Goal: Obtain resource: Download file/media

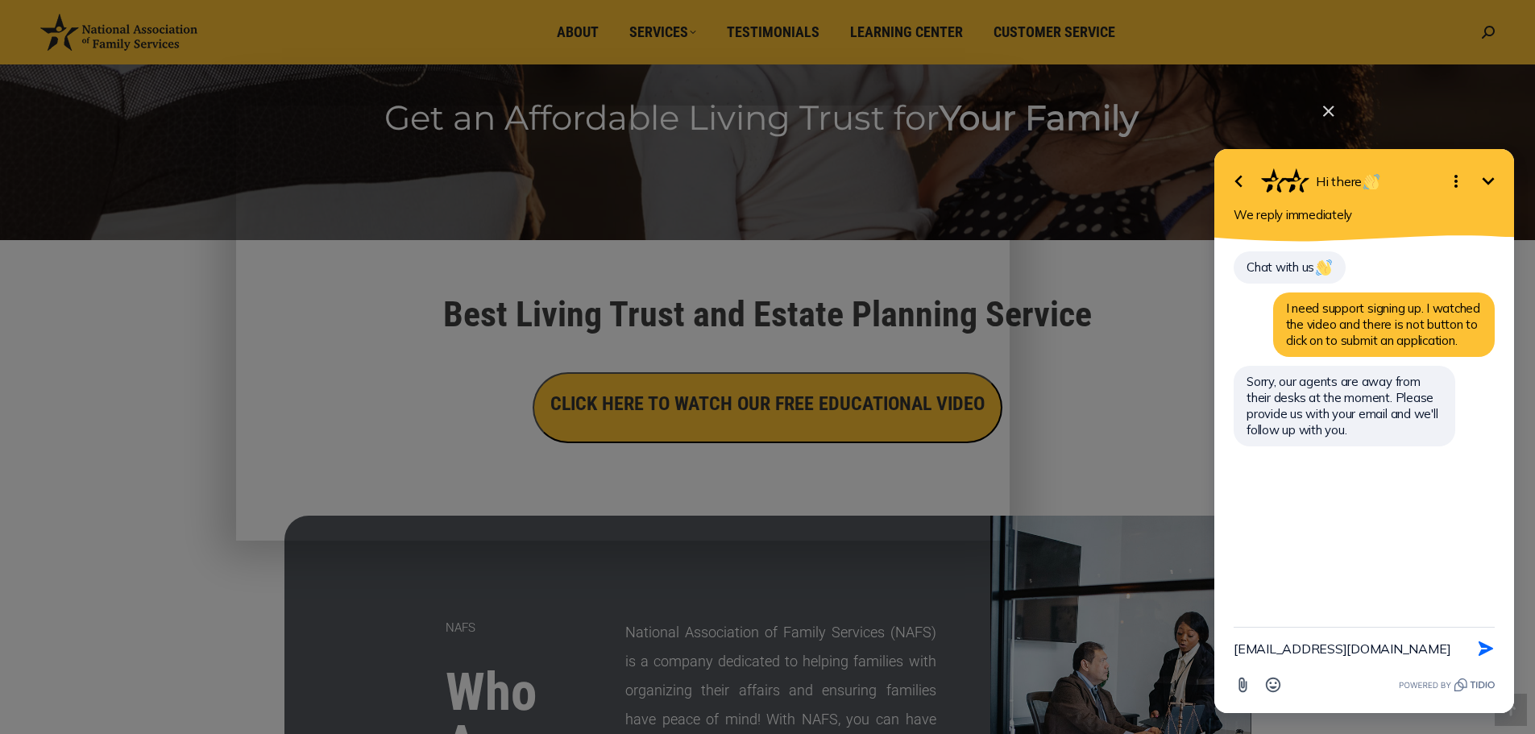
type textarea "[EMAIL_ADDRESS][DOMAIN_NAME]"
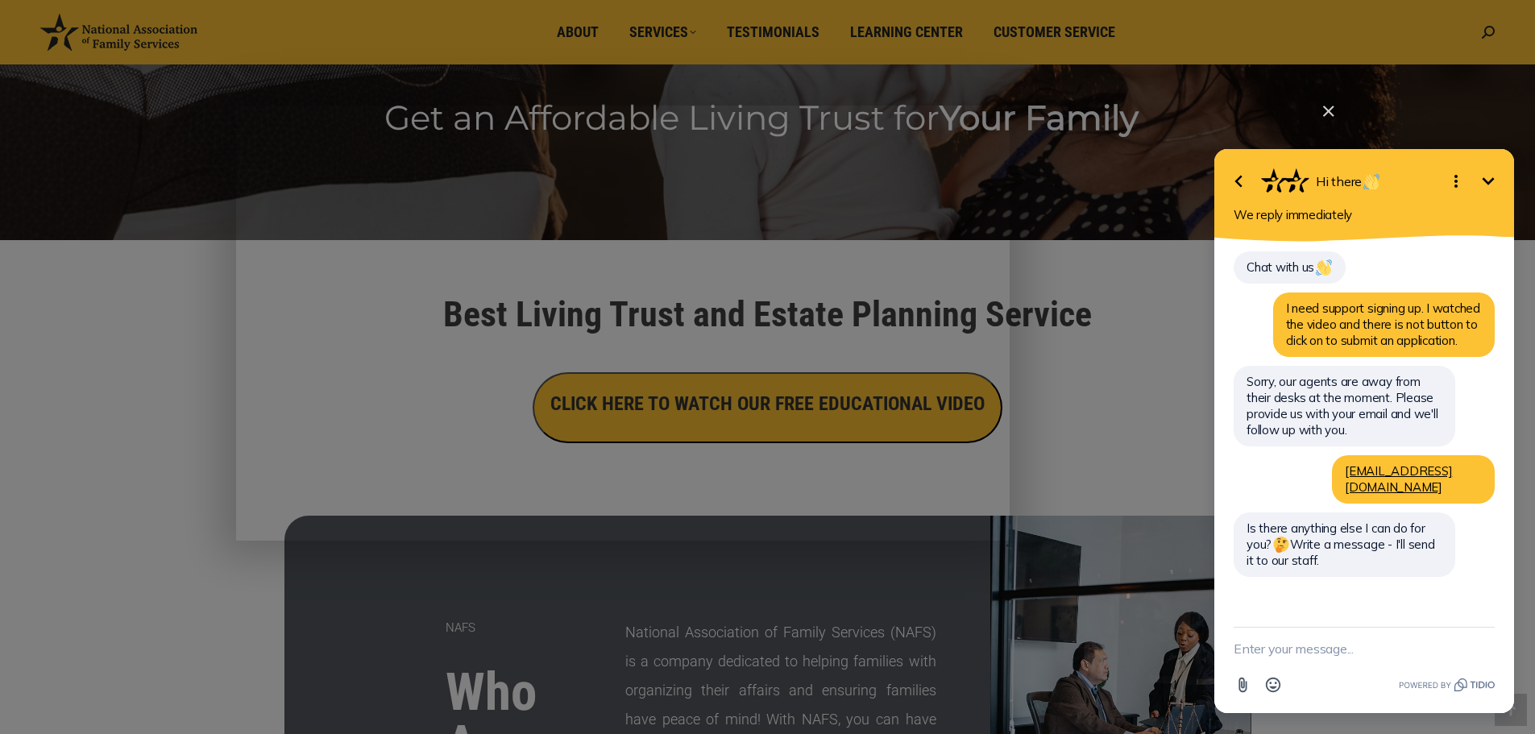
click at [1489, 182] on icon "Minimize" at bounding box center [1488, 181] width 19 height 19
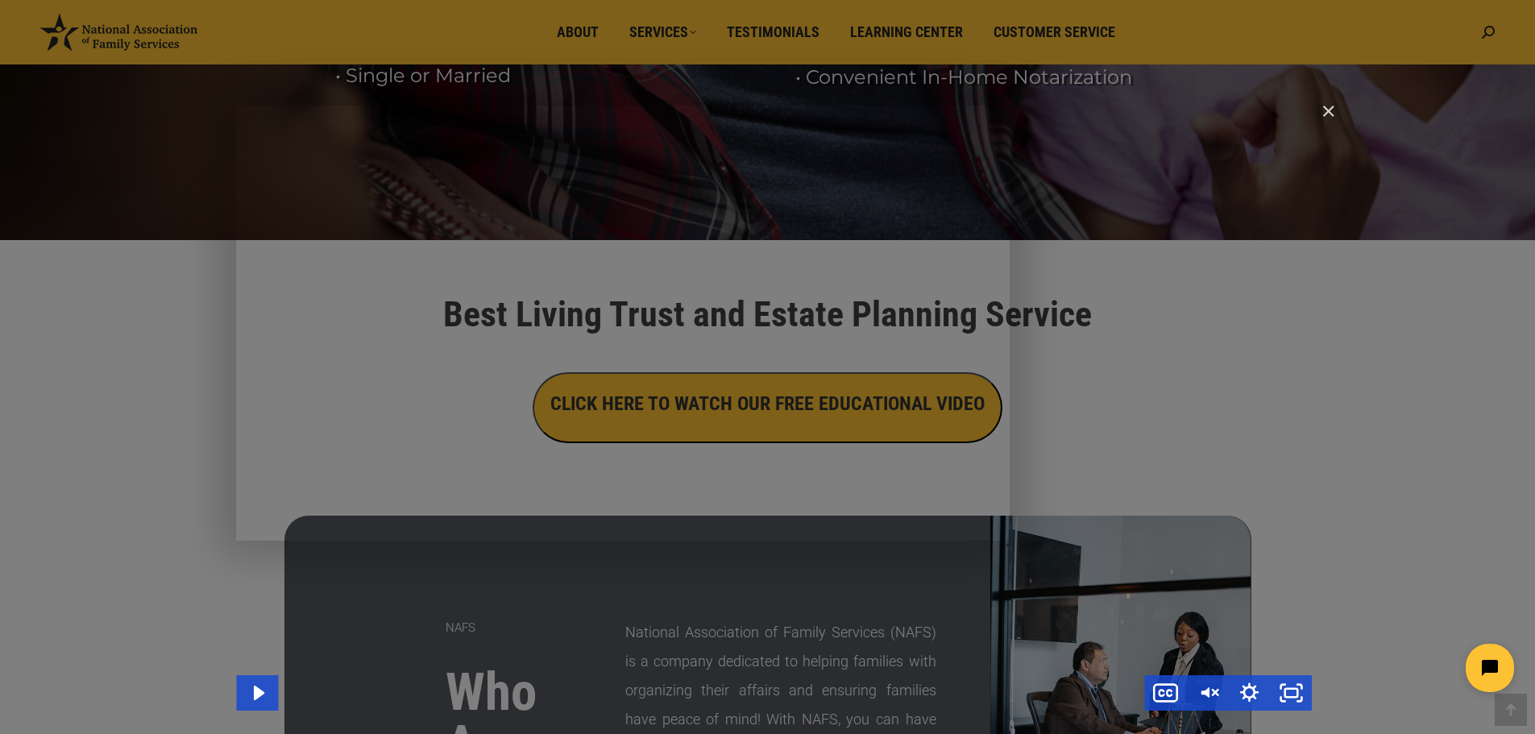
click at [952, 461] on div "Main Video - Full Webinar (Emma) Landon V1.4" at bounding box center [774, 408] width 1076 height 605
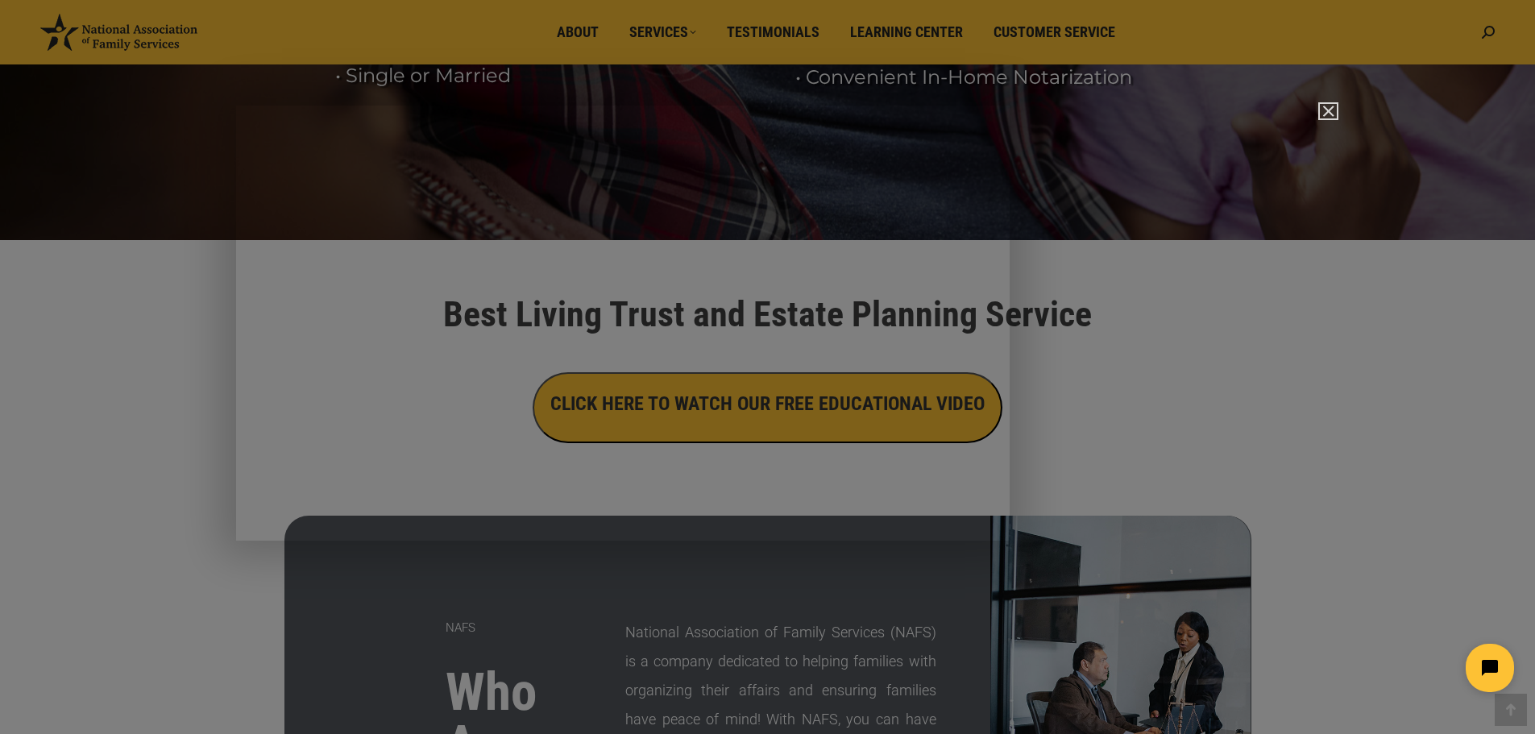
click at [1327, 114] on img "Close" at bounding box center [1321, 118] width 27 height 27
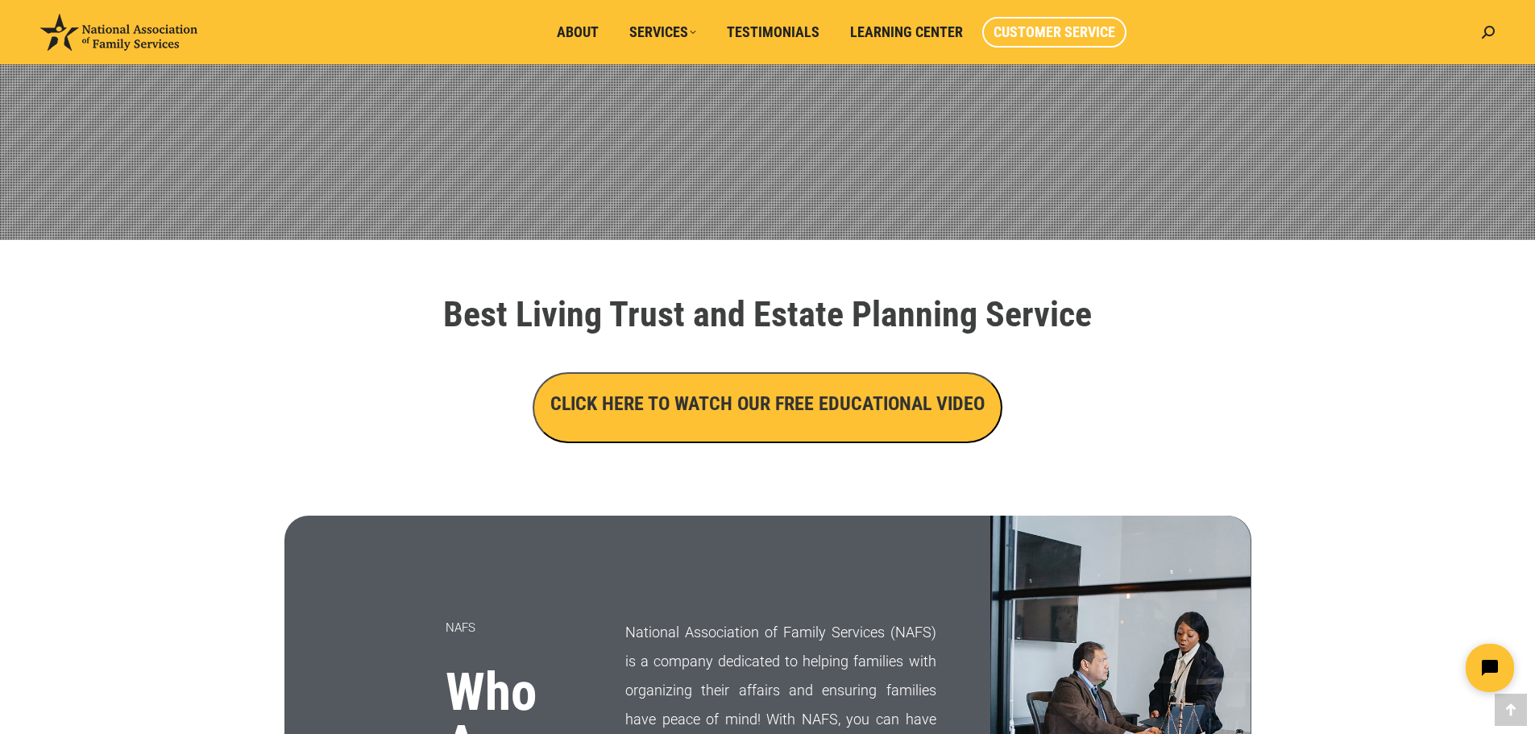
click at [1034, 31] on span "Customer Service" at bounding box center [1055, 32] width 122 height 18
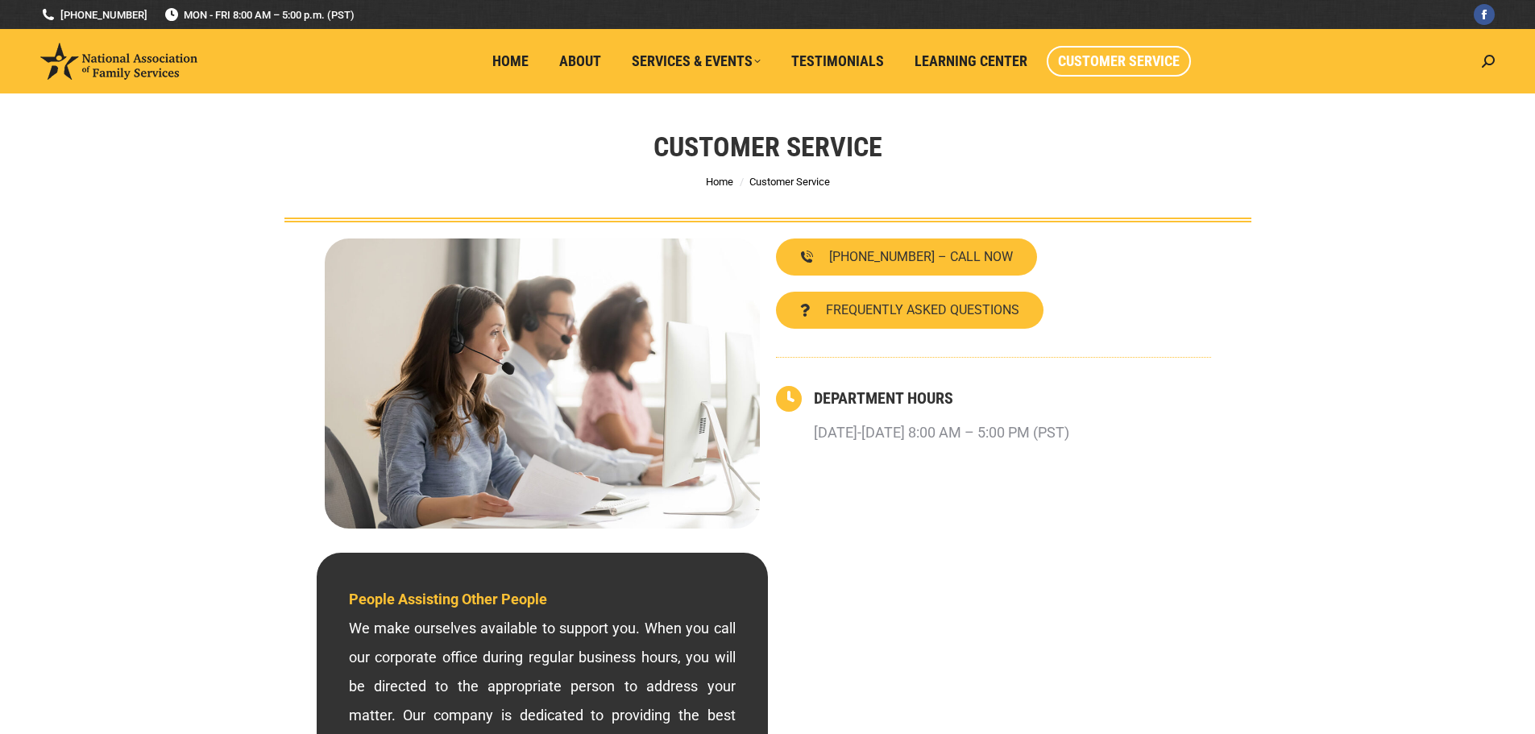
click at [895, 335] on div "800-585-3550 – CALL NOW FREQUENTLY ASKED QUESTIONS DEPARTMENT HOURS Monday-Frid…" at bounding box center [993, 384] width 451 height 306
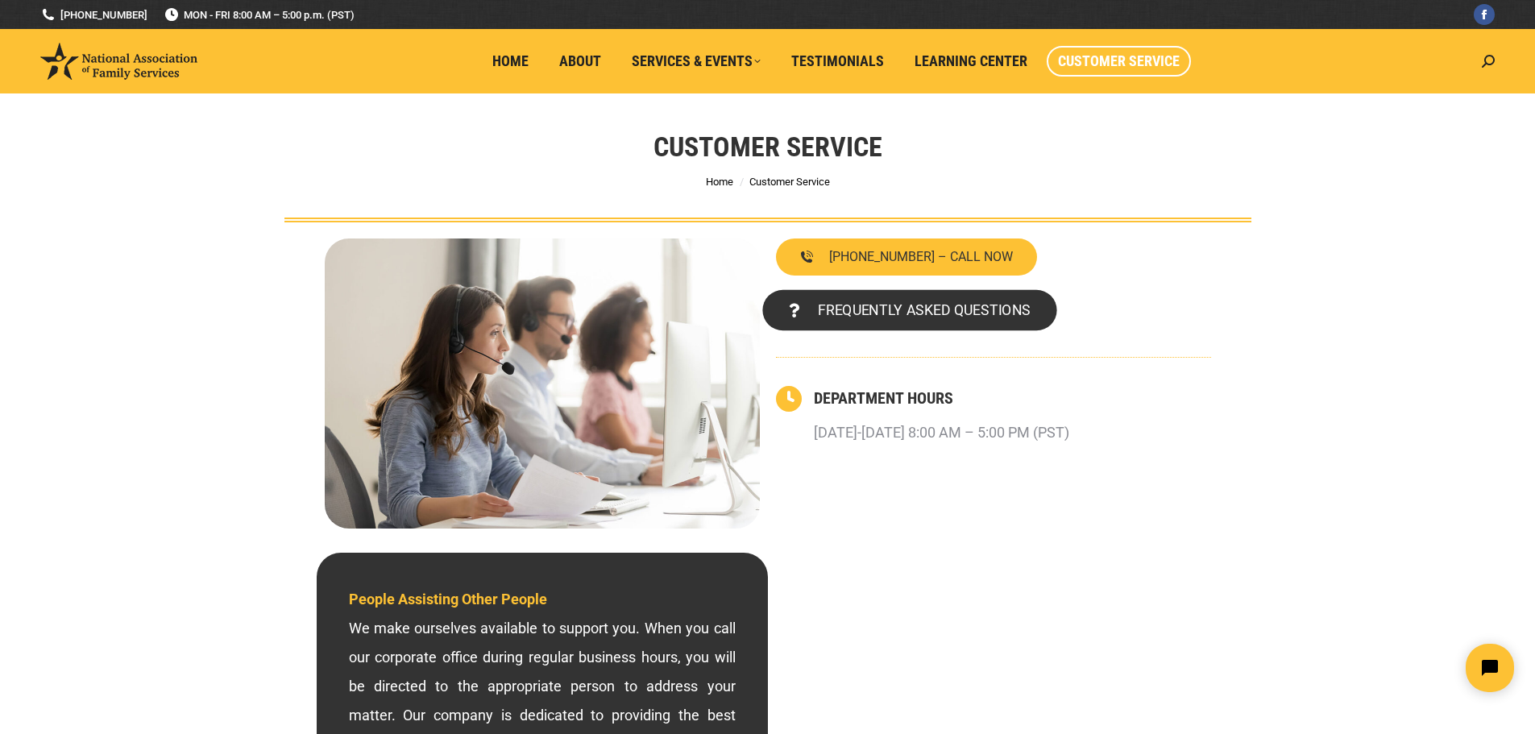
click at [919, 291] on link "FREQUENTLY ASKED QUESTIONS" at bounding box center [909, 310] width 294 height 41
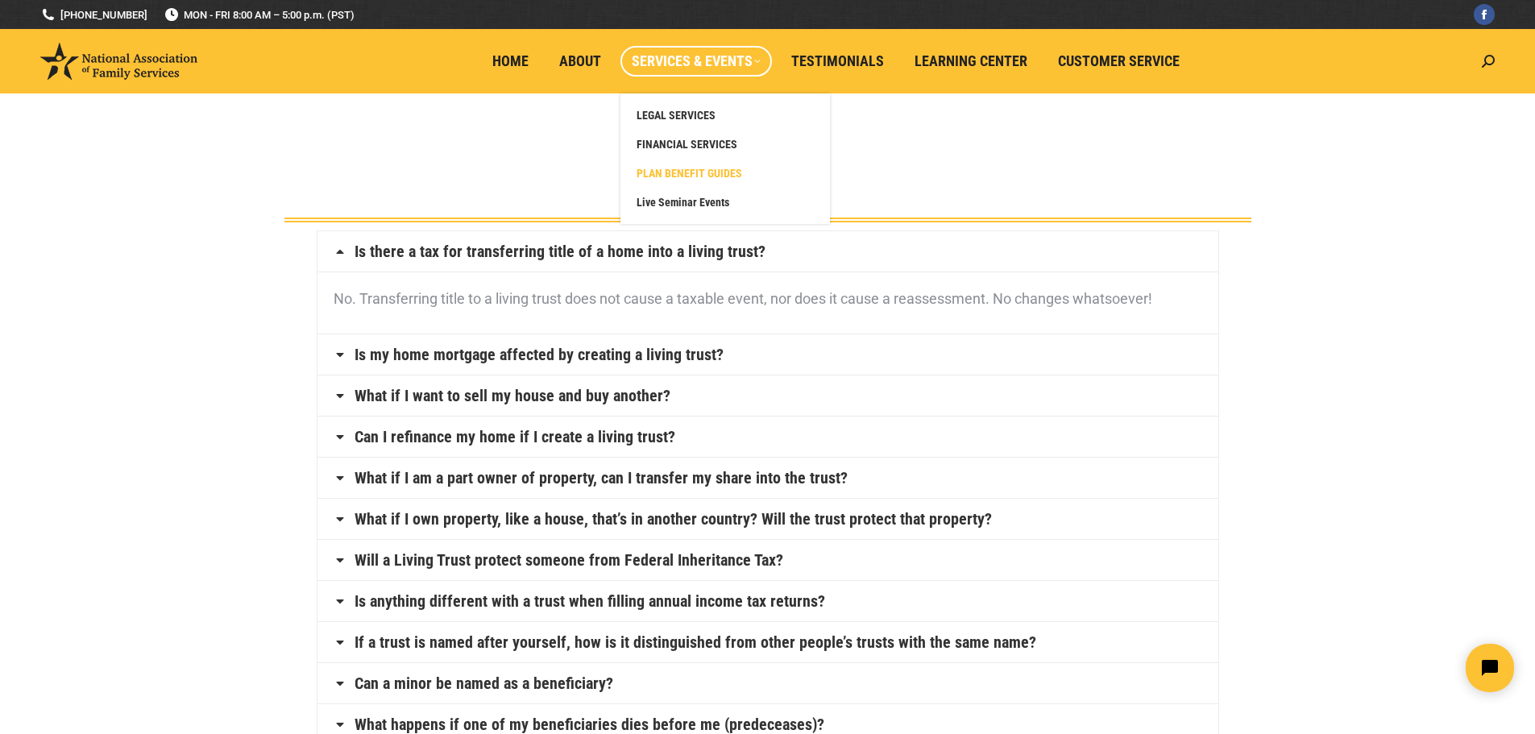
click at [699, 177] on span "PLAN BENEFIT GUIDES" at bounding box center [690, 173] width 106 height 15
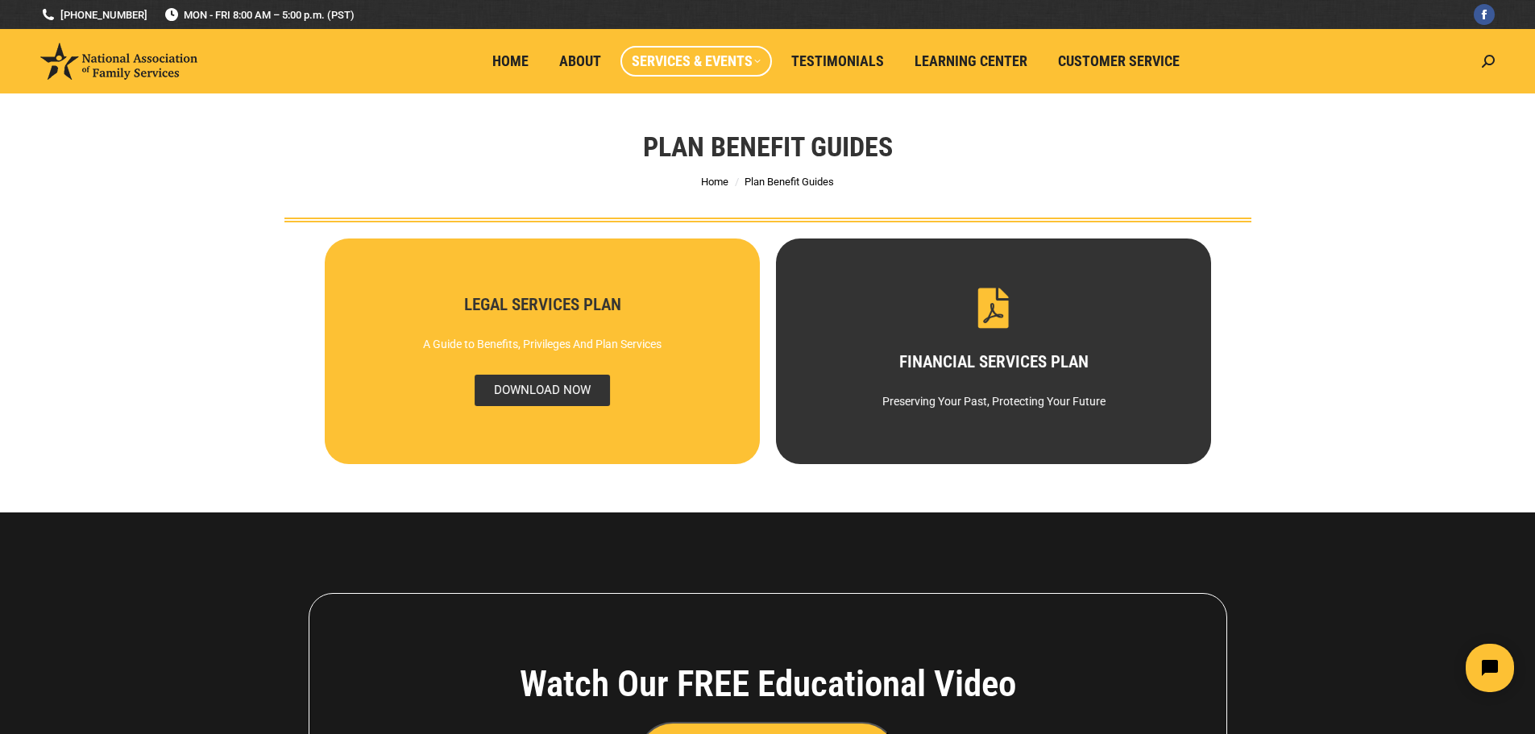
click at [551, 395] on span "DOWNLOAD NOW" at bounding box center [541, 390] width 135 height 31
